Goal: Find specific page/section: Find specific page/section

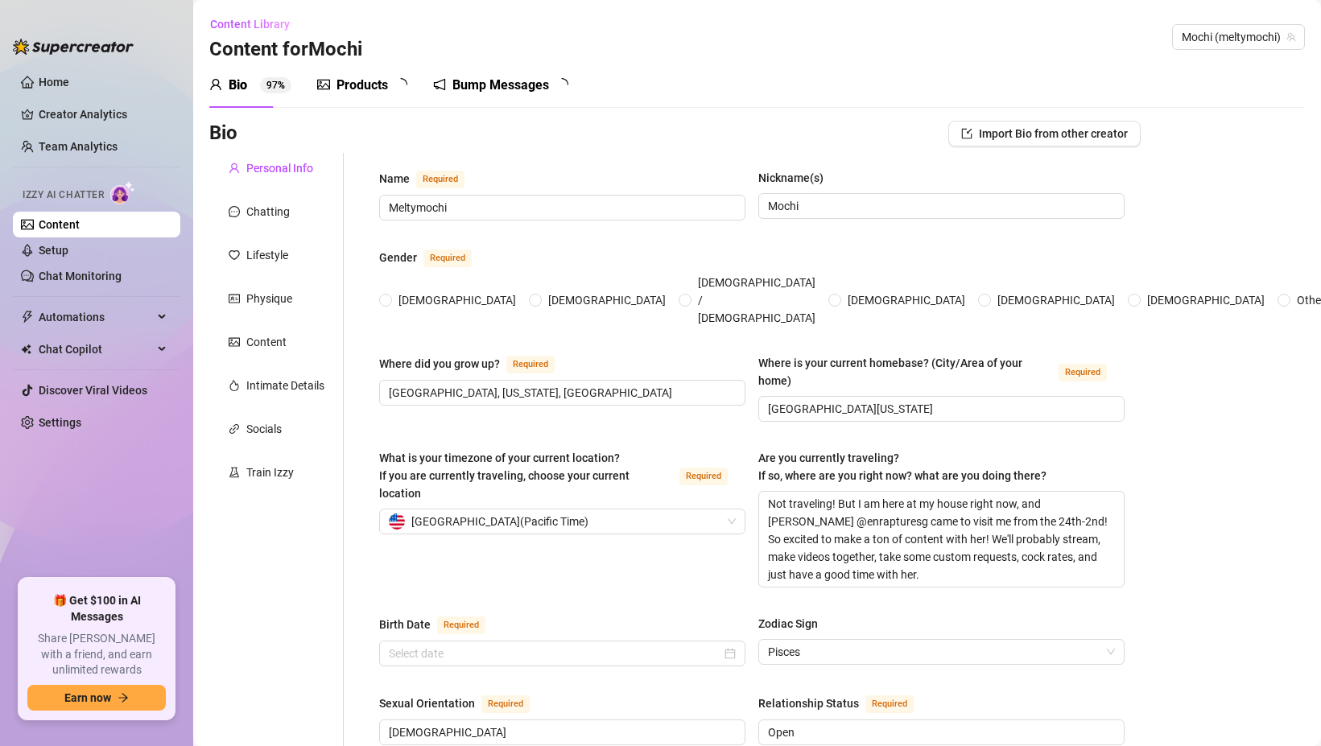
radio input "true"
type input "[DATE]"
click at [122, 270] on link "Chat Monitoring" at bounding box center [80, 276] width 83 height 13
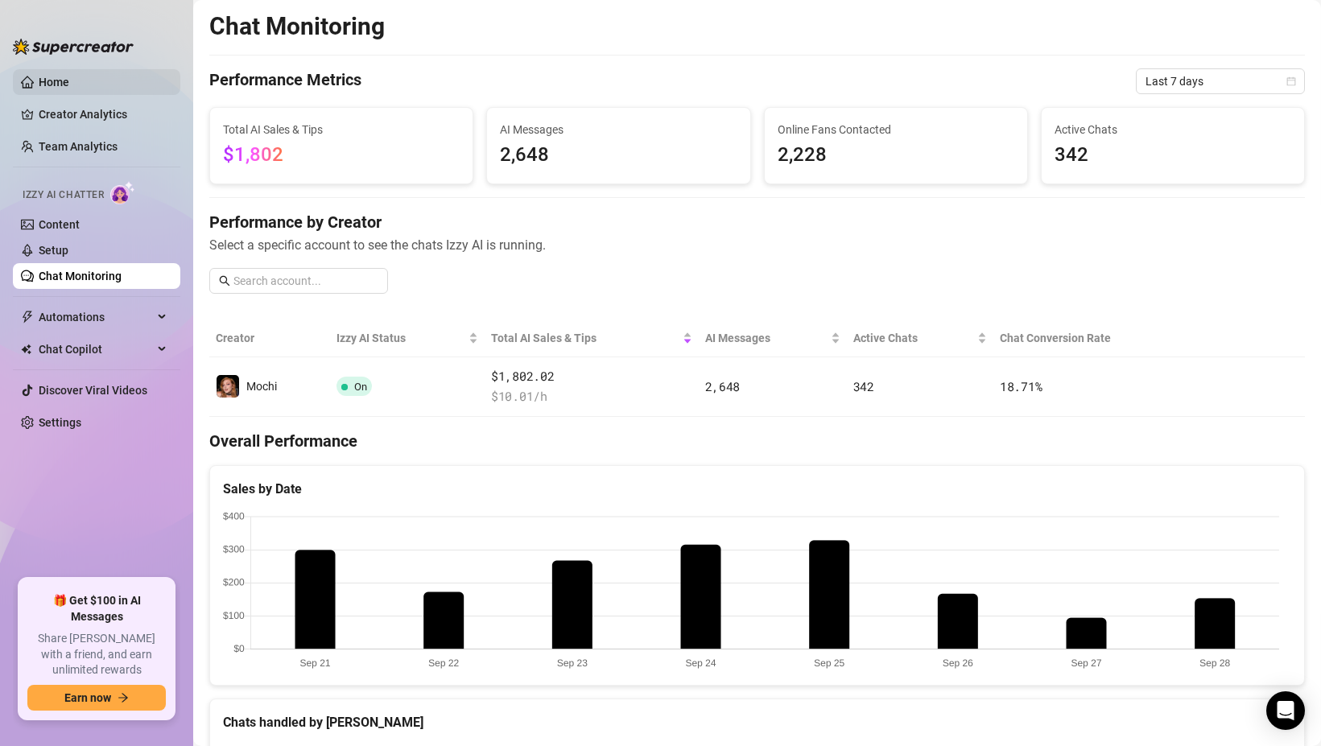
click at [58, 88] on link "Home" at bounding box center [54, 82] width 31 height 13
